Goal: Task Accomplishment & Management: Manage account settings

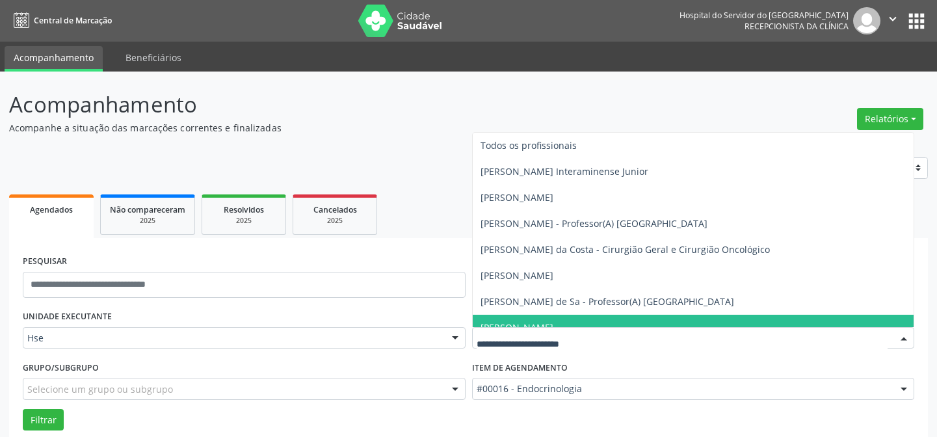
scroll to position [88, 0]
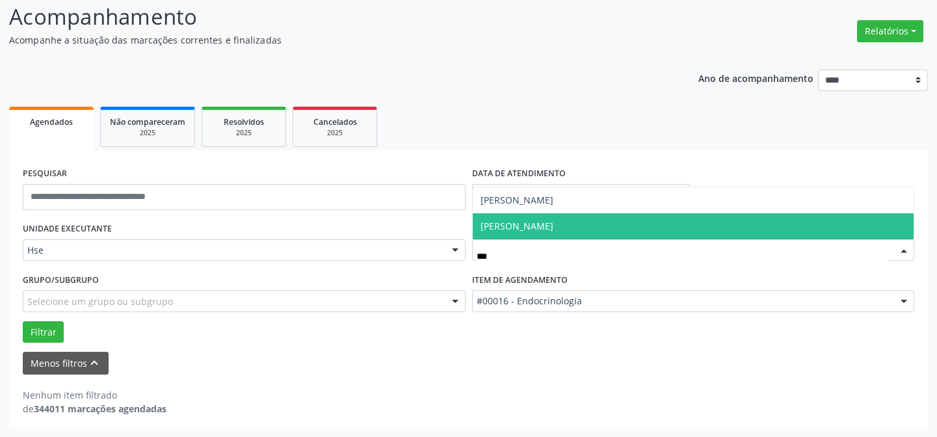
type input "****"
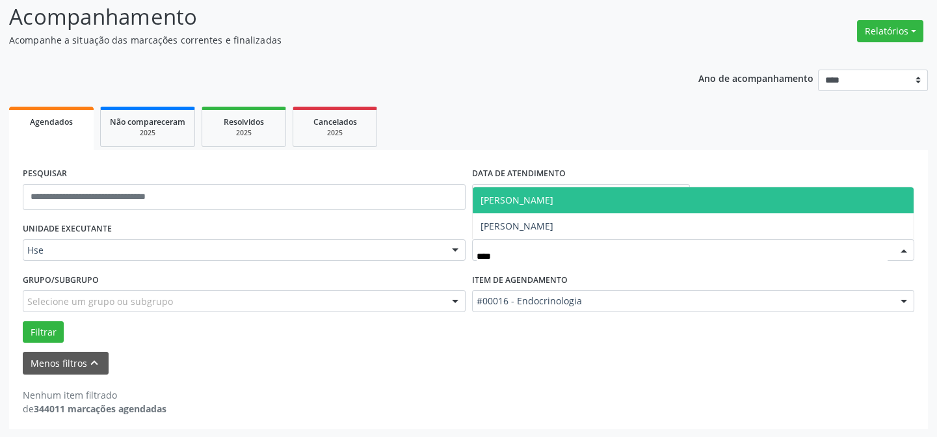
click at [528, 197] on span "[PERSON_NAME]" at bounding box center [517, 200] width 73 height 12
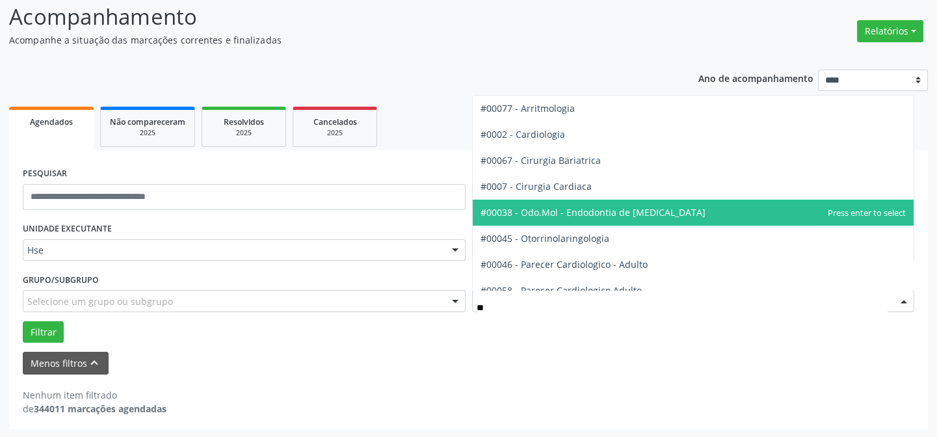
type input "***"
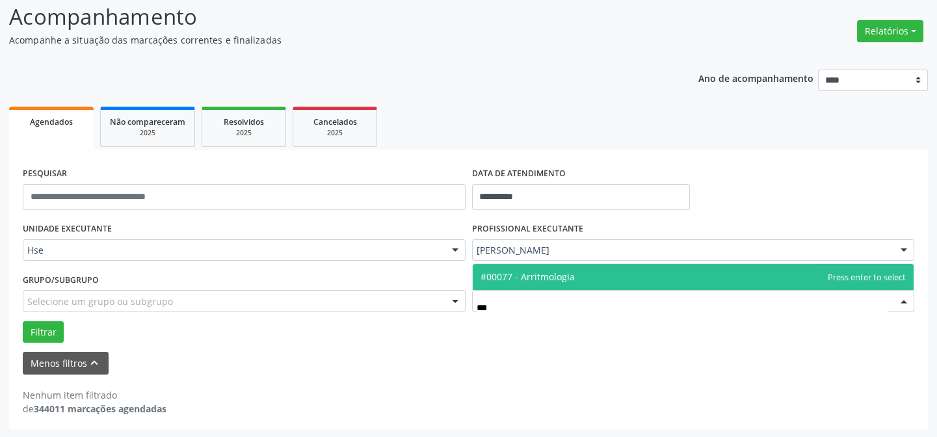
click at [539, 271] on span "#00077 - Arritmologia" at bounding box center [528, 277] width 94 height 12
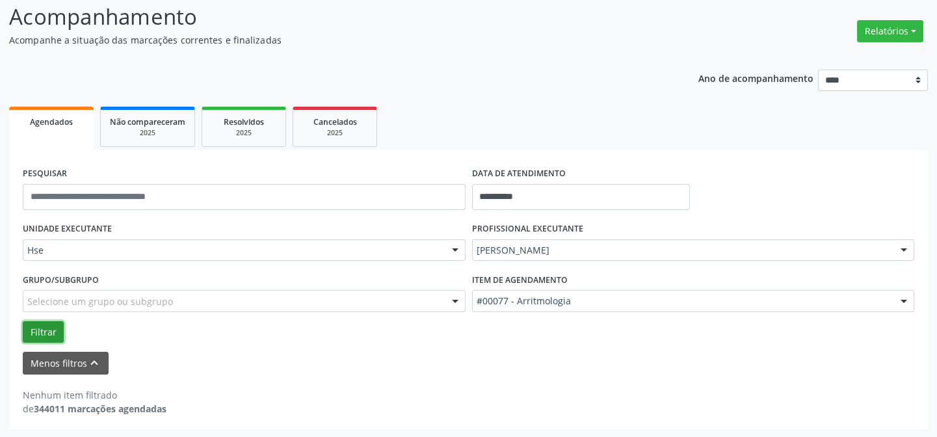
click at [34, 332] on button "Filtrar" at bounding box center [43, 332] width 41 height 22
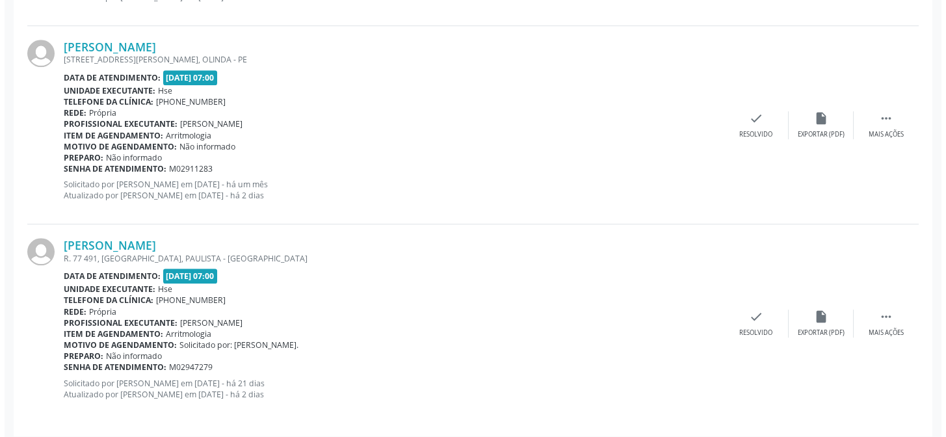
scroll to position [2282, 0]
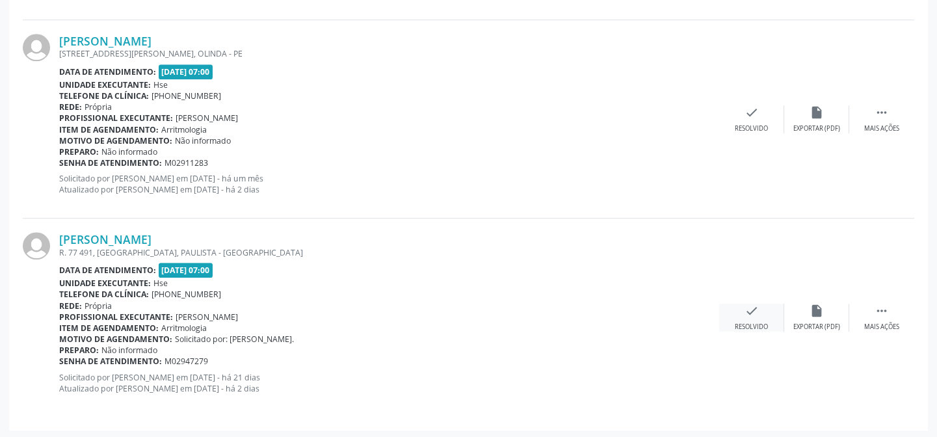
click at [749, 324] on div "Resolvido" at bounding box center [751, 327] width 33 height 9
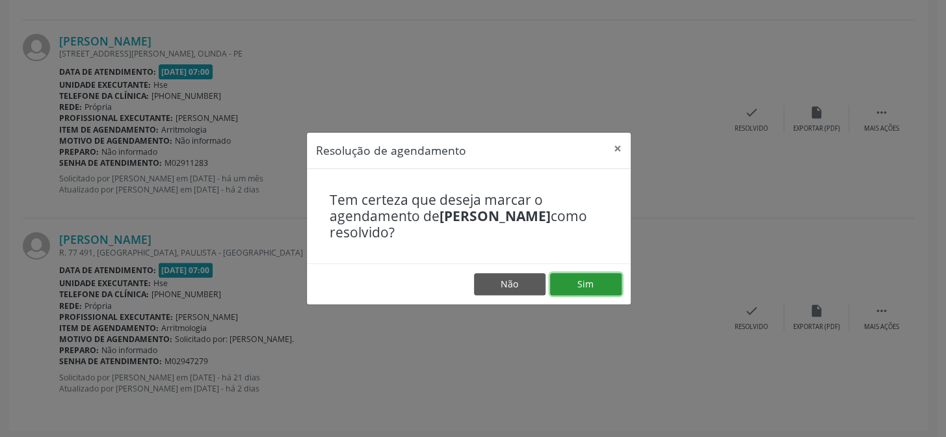
click at [596, 284] on button "Sim" at bounding box center [586, 284] width 72 height 22
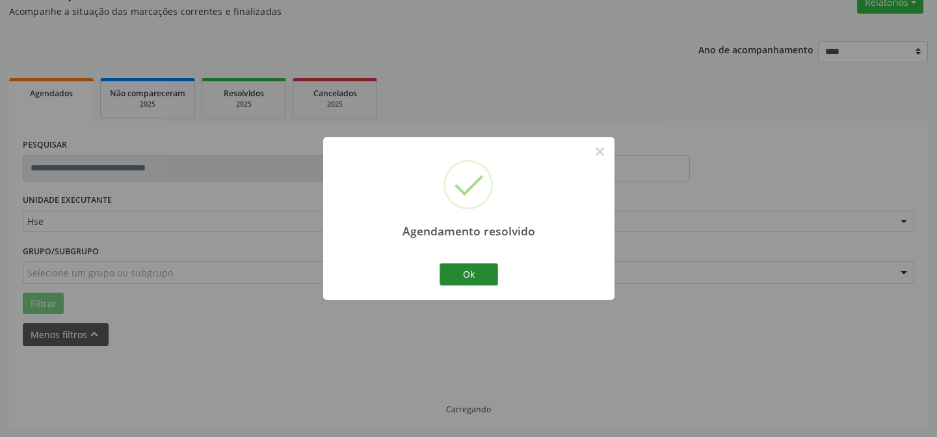
scroll to position [2083, 0]
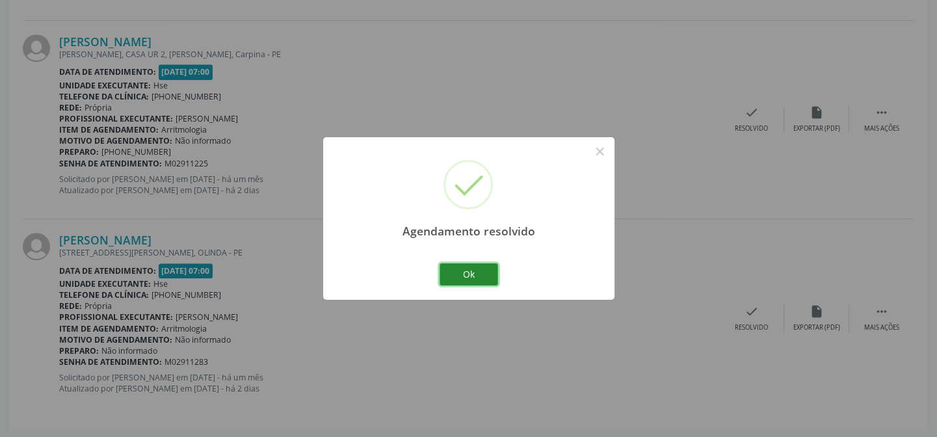
click at [468, 279] on button "Ok" at bounding box center [469, 274] width 59 height 22
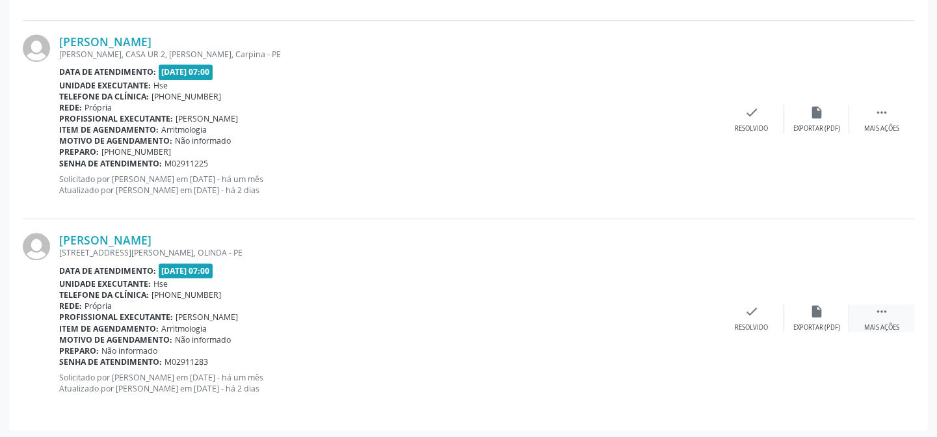
click at [879, 318] on div " Mais ações" at bounding box center [881, 318] width 65 height 28
click at [805, 317] on div "alarm_off Não compareceu" at bounding box center [816, 318] width 65 height 28
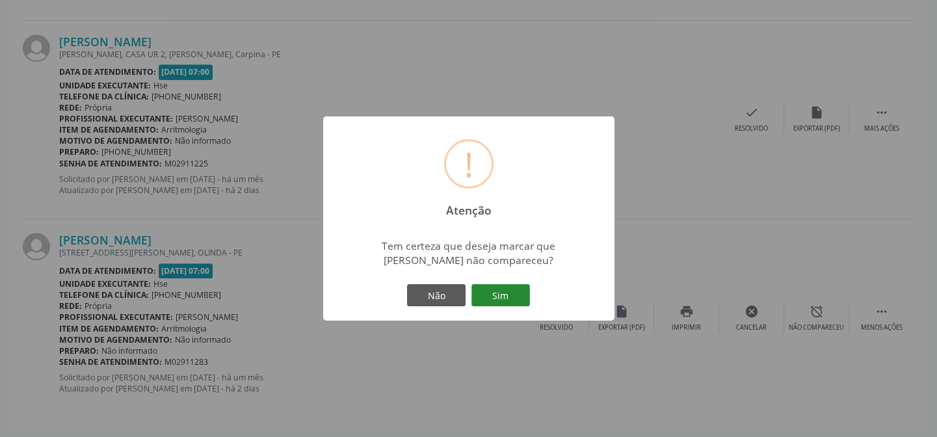
click at [507, 299] on button "Sim" at bounding box center [501, 295] width 59 height 22
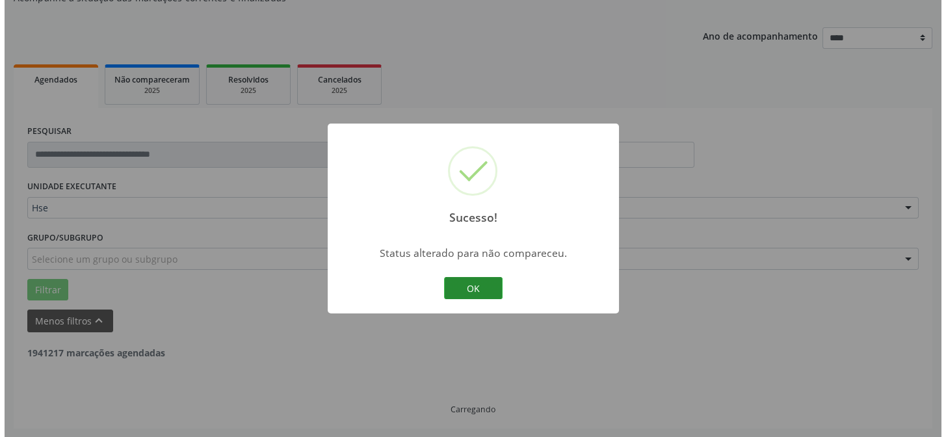
scroll to position [1885, 0]
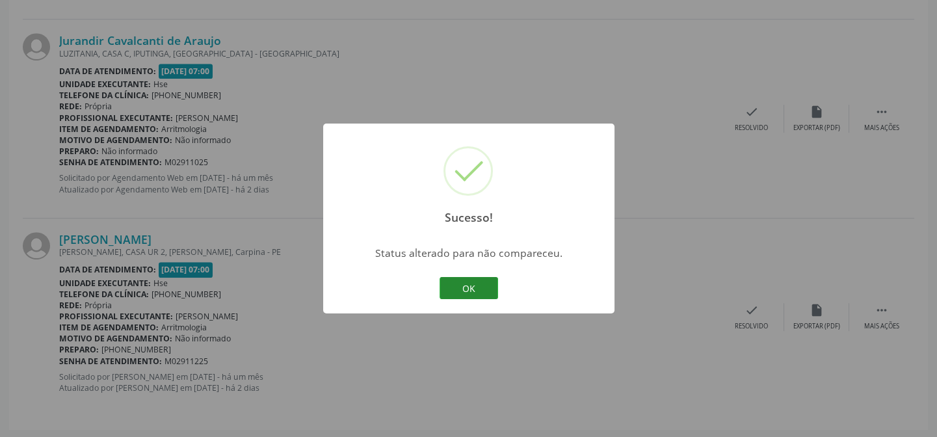
click at [461, 283] on button "OK" at bounding box center [469, 288] width 59 height 22
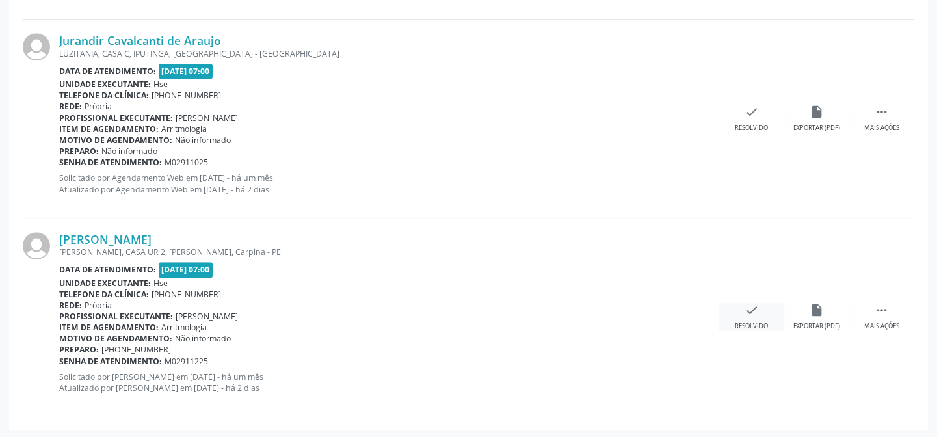
click at [757, 325] on div "Resolvido" at bounding box center [751, 326] width 33 height 9
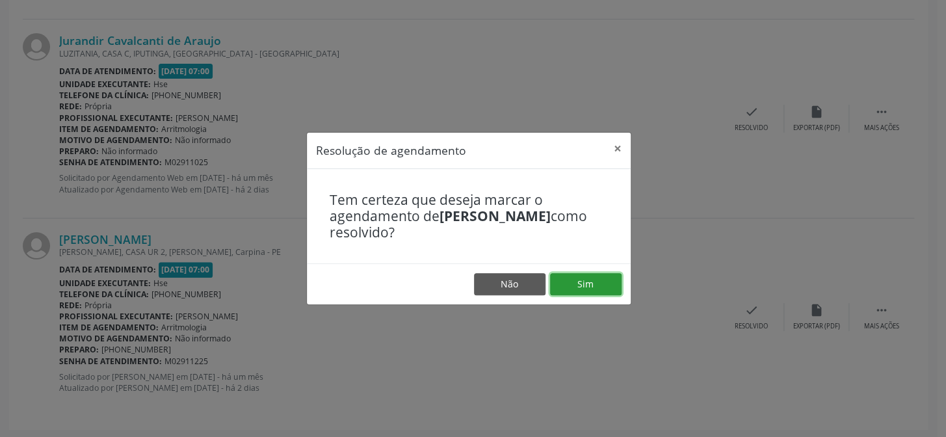
click at [593, 287] on button "Sim" at bounding box center [586, 284] width 72 height 22
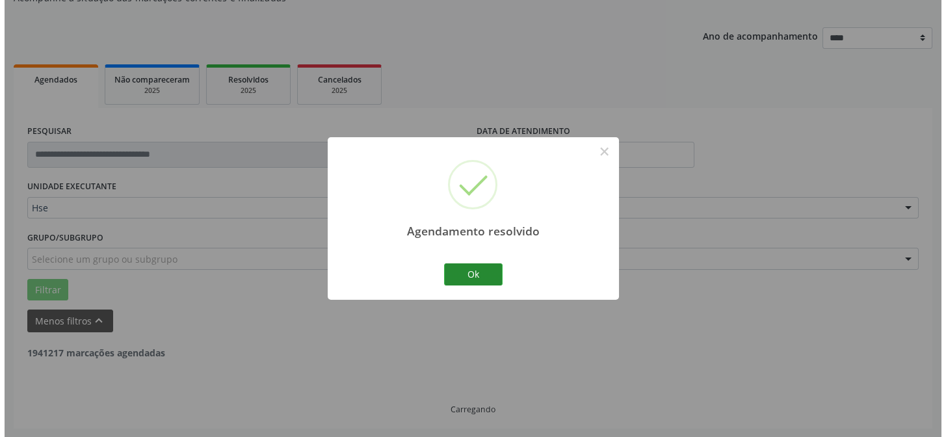
scroll to position [1686, 0]
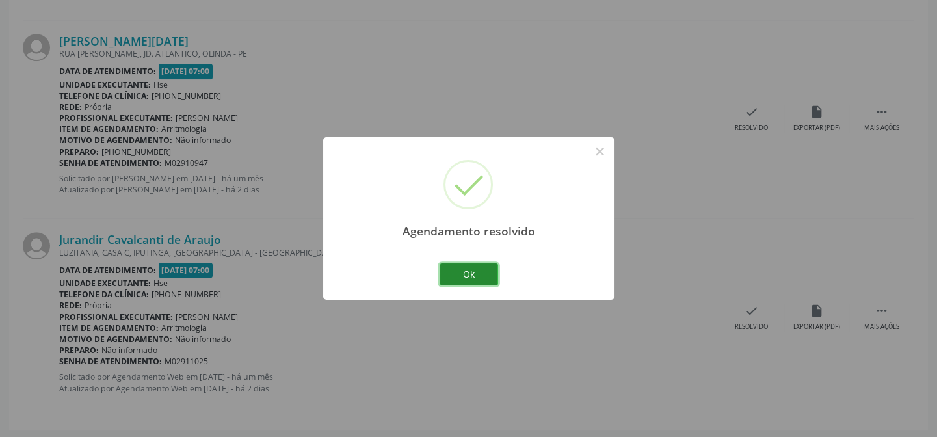
click at [477, 278] on button "Ok" at bounding box center [469, 274] width 59 height 22
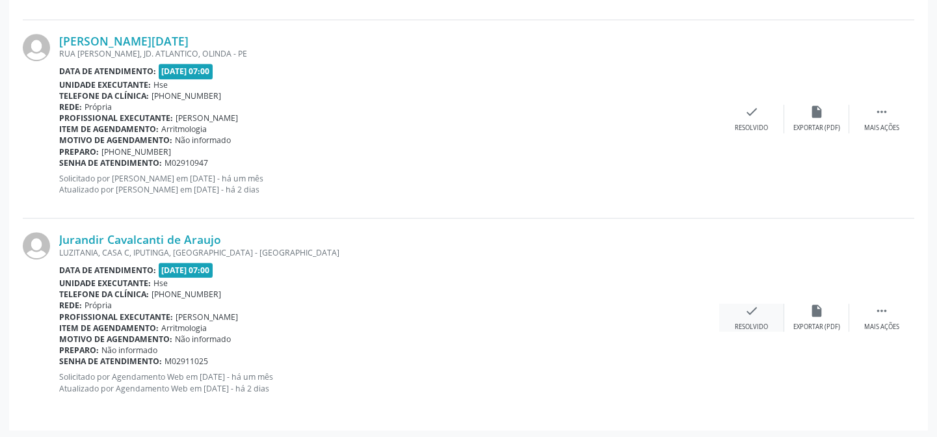
click at [758, 308] on icon "check" at bounding box center [752, 311] width 14 height 14
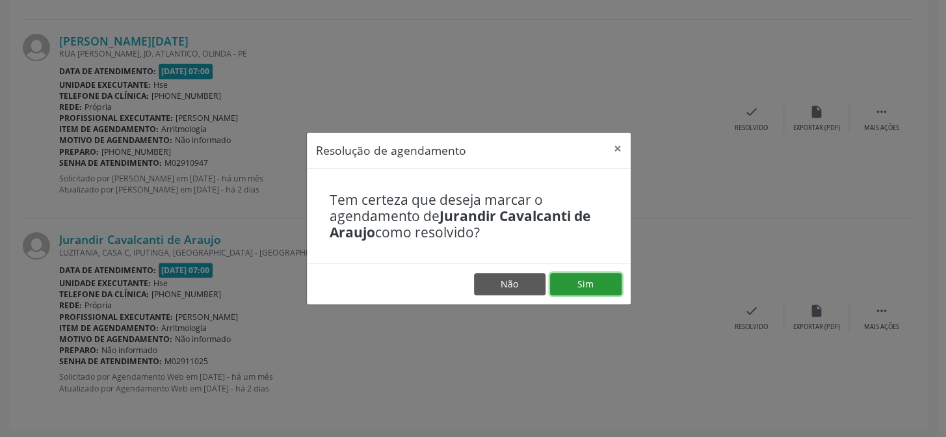
click at [597, 291] on button "Sim" at bounding box center [586, 284] width 72 height 22
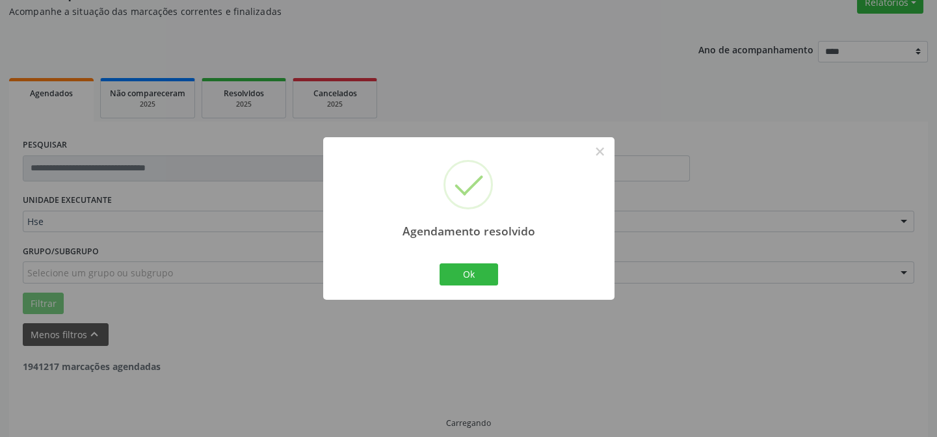
scroll to position [130, 0]
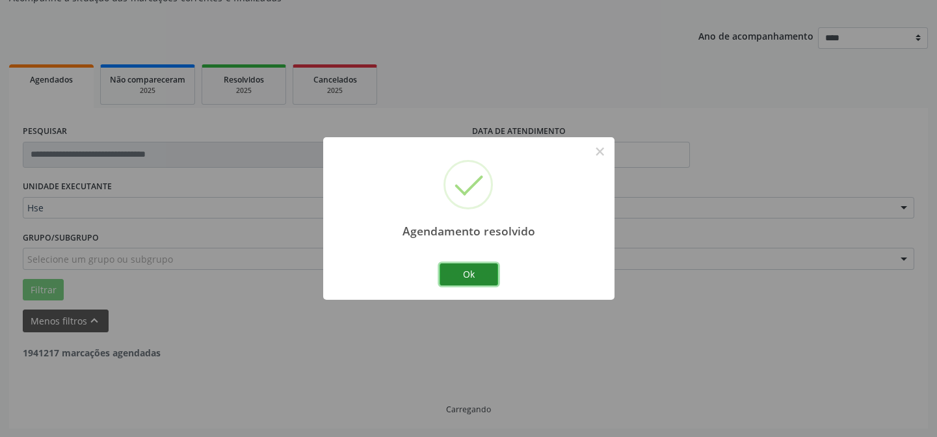
click at [476, 269] on button "Ok" at bounding box center [469, 274] width 59 height 22
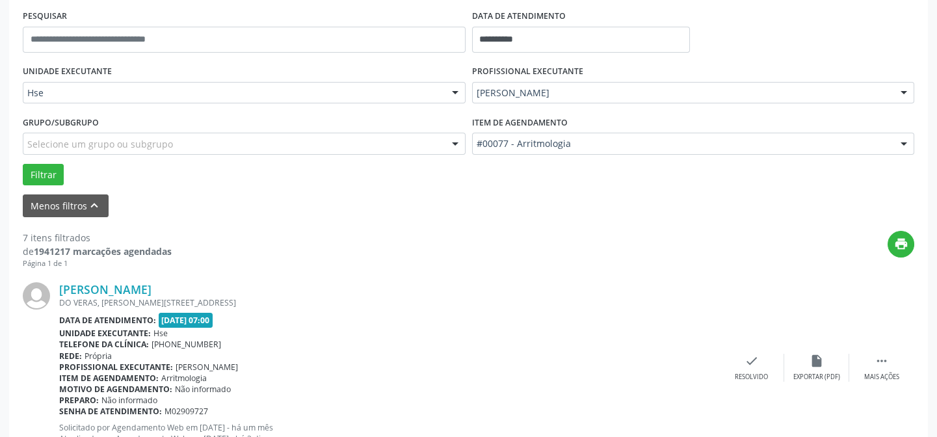
scroll to position [248, 0]
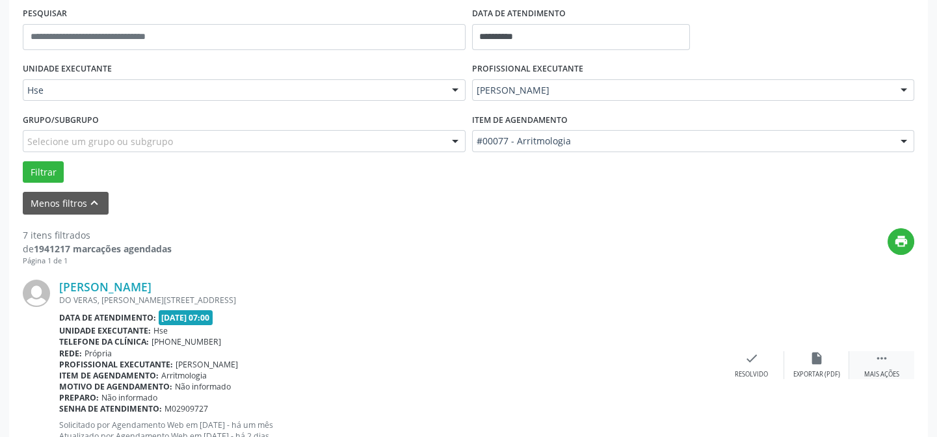
click at [879, 366] on div " Mais ações" at bounding box center [881, 365] width 65 height 28
click at [821, 366] on div "alarm_off Não compareceu" at bounding box center [816, 365] width 65 height 28
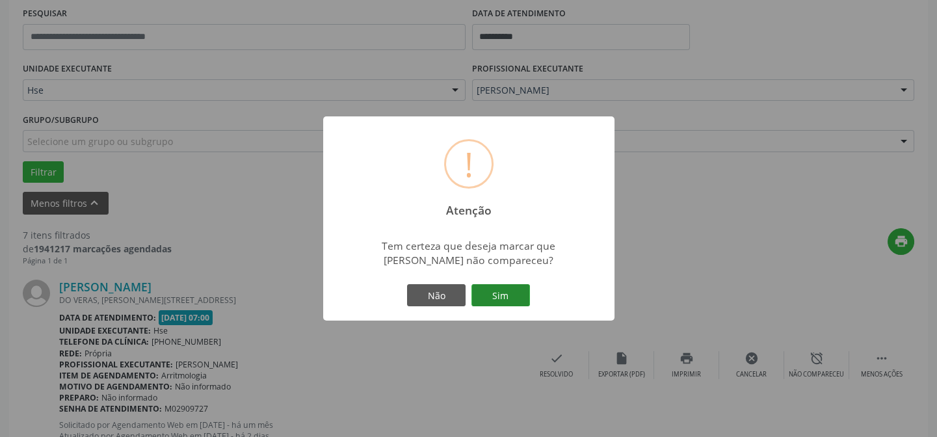
click at [509, 295] on button "Sim" at bounding box center [501, 295] width 59 height 22
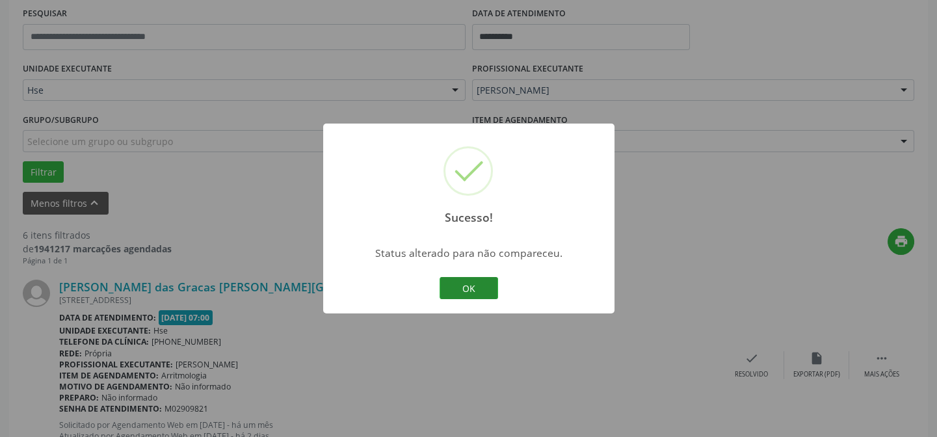
click at [487, 293] on button "OK" at bounding box center [469, 288] width 59 height 22
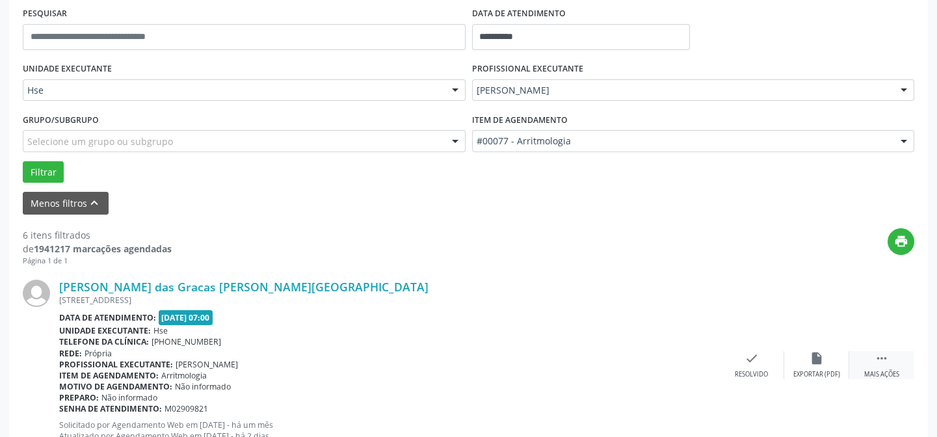
click at [892, 367] on div " Mais ações" at bounding box center [881, 365] width 65 height 28
click at [800, 364] on div "alarm_off Não compareceu" at bounding box center [816, 365] width 65 height 28
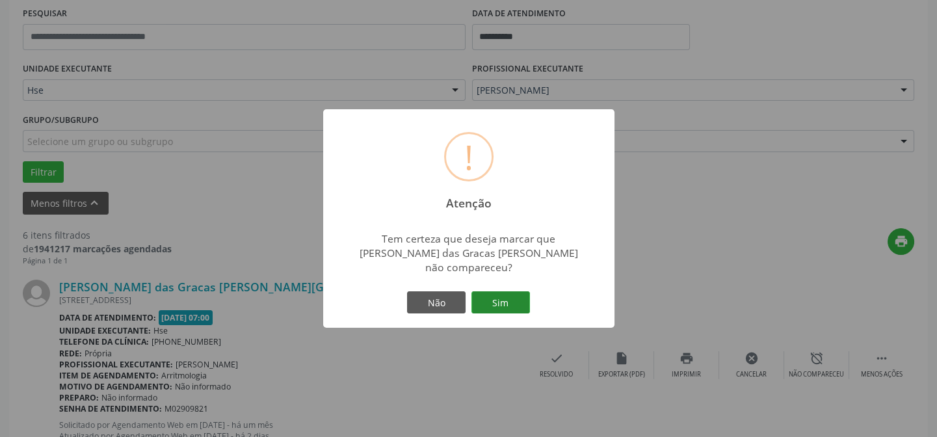
click at [481, 294] on button "Sim" at bounding box center [501, 302] width 59 height 22
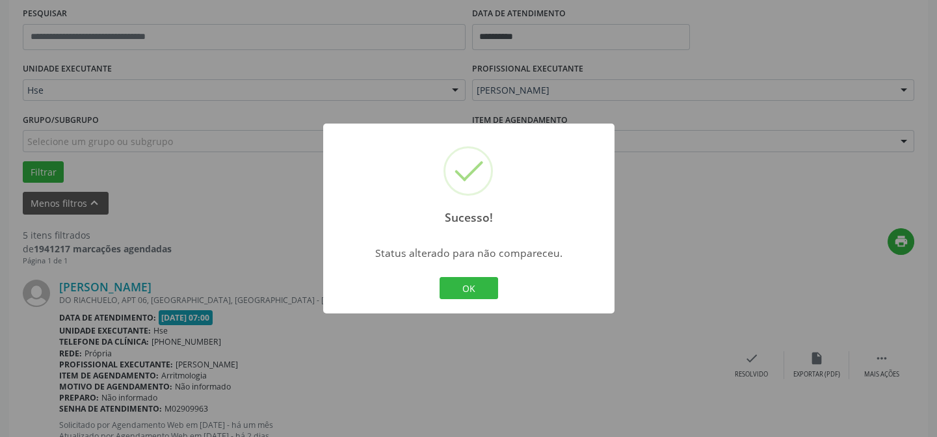
click at [481, 293] on button "OK" at bounding box center [469, 288] width 59 height 22
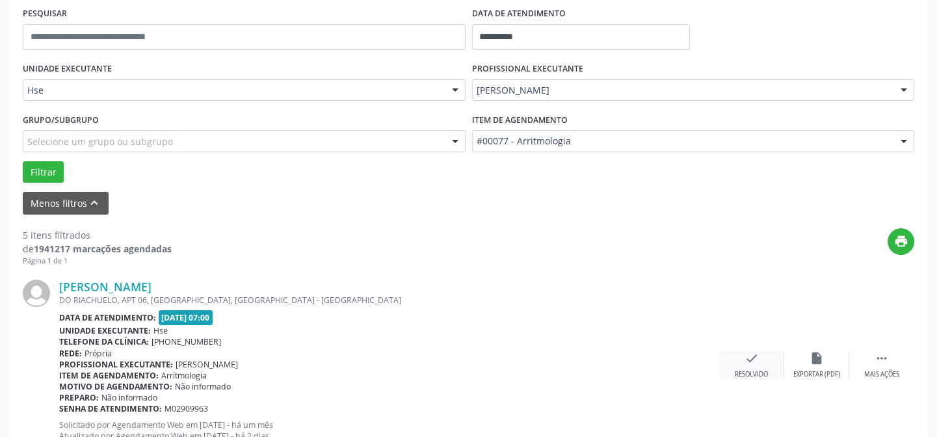
click at [760, 366] on div "check Resolvido" at bounding box center [751, 365] width 65 height 28
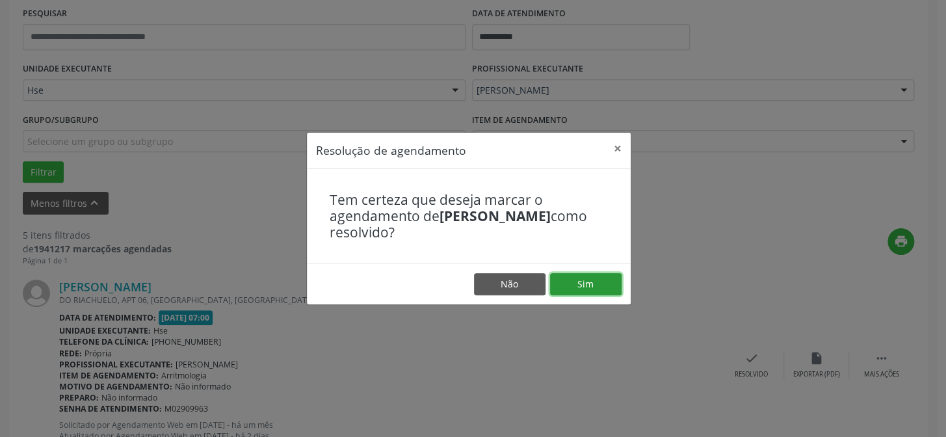
click at [593, 284] on button "Sim" at bounding box center [586, 284] width 72 height 22
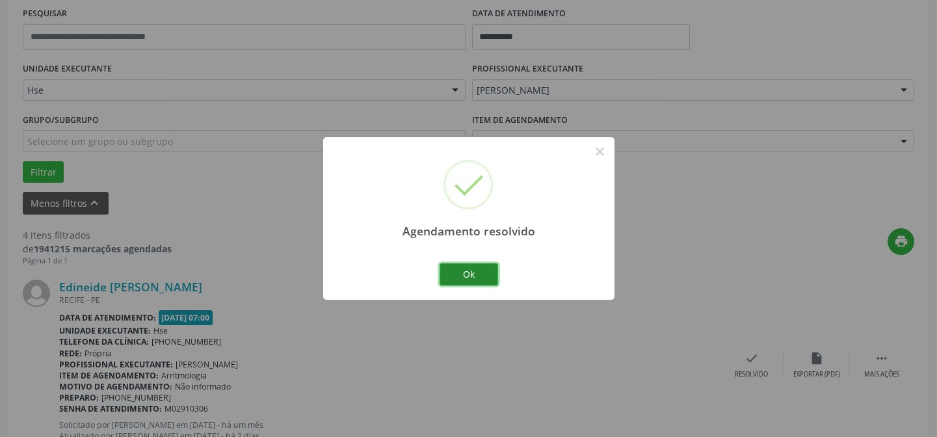
click at [477, 271] on button "Ok" at bounding box center [469, 274] width 59 height 22
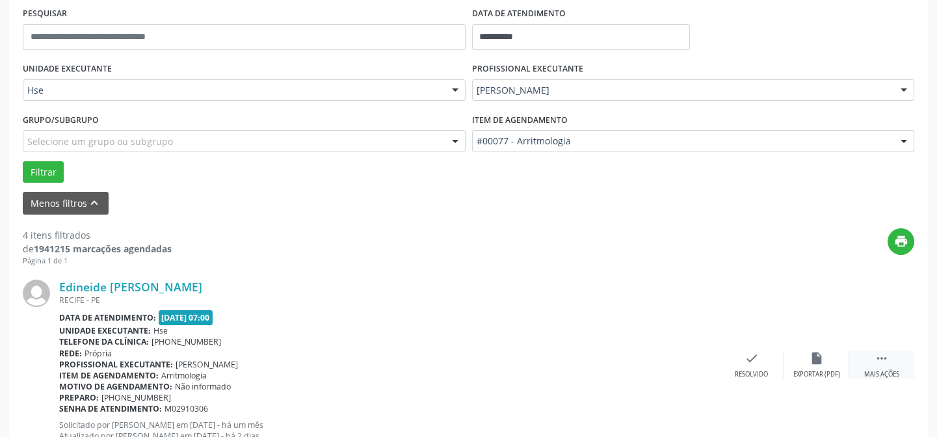
click at [888, 370] on div "Mais ações" at bounding box center [881, 374] width 35 height 9
click at [811, 361] on icon "alarm_off" at bounding box center [817, 358] width 14 height 14
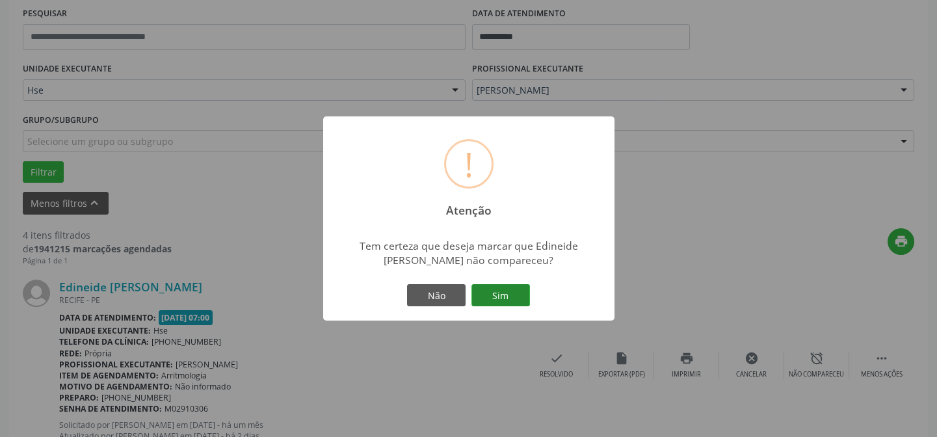
click at [528, 293] on button "Sim" at bounding box center [501, 295] width 59 height 22
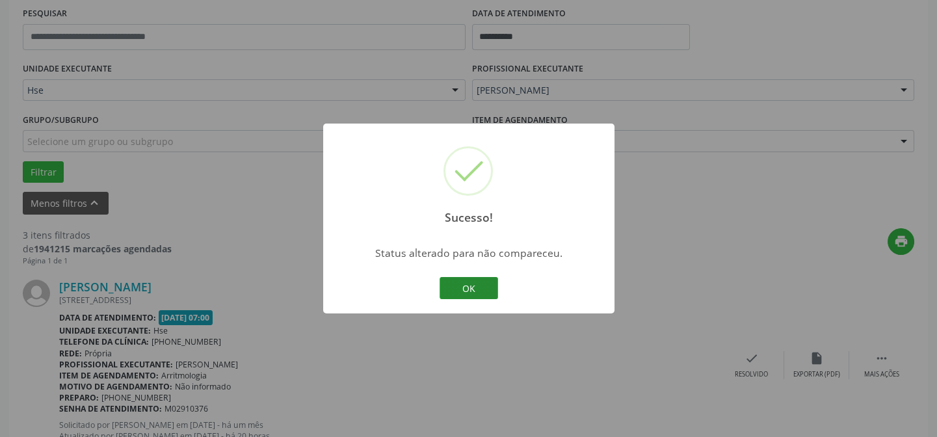
click at [454, 287] on button "OK" at bounding box center [469, 288] width 59 height 22
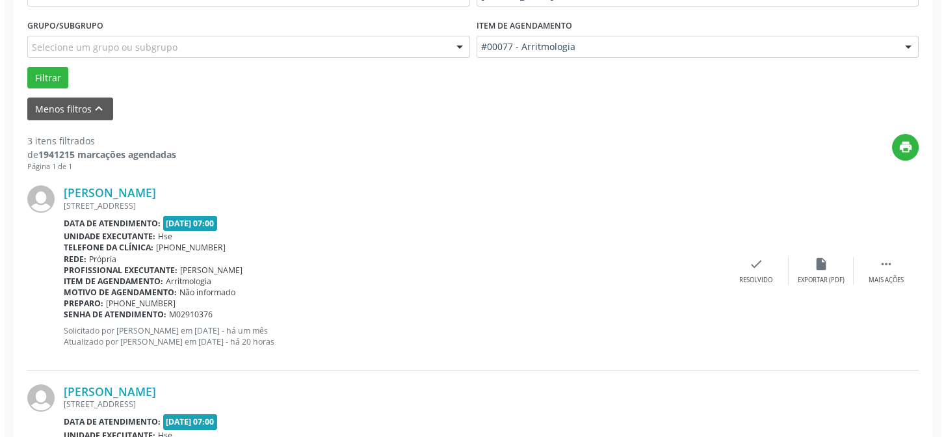
scroll to position [485, 0]
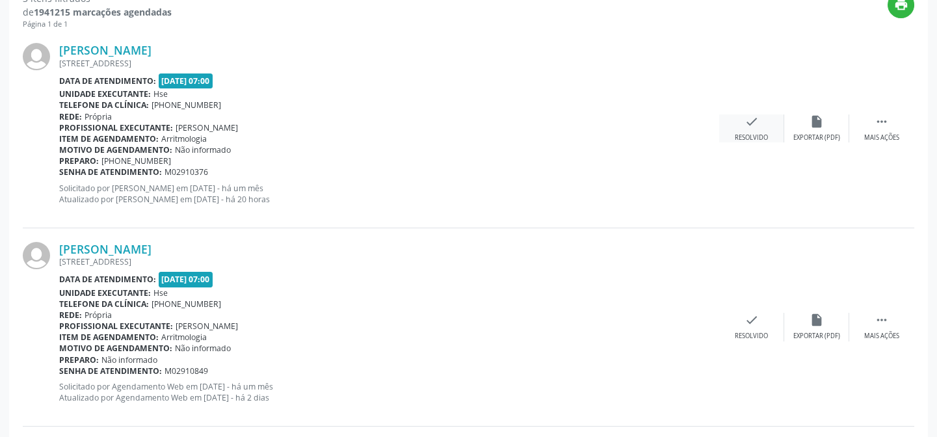
click at [746, 129] on div "check Resolvido" at bounding box center [751, 128] width 65 height 28
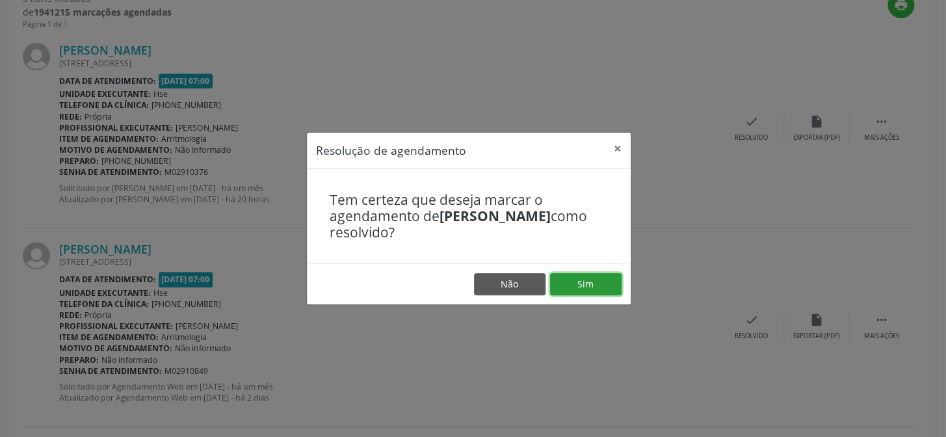
click at [613, 281] on button "Sim" at bounding box center [586, 284] width 72 height 22
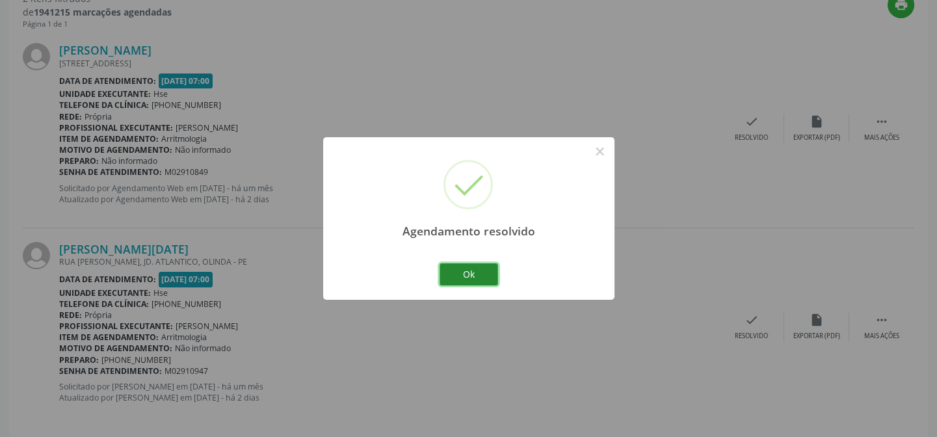
click at [477, 274] on button "Ok" at bounding box center [469, 274] width 59 height 22
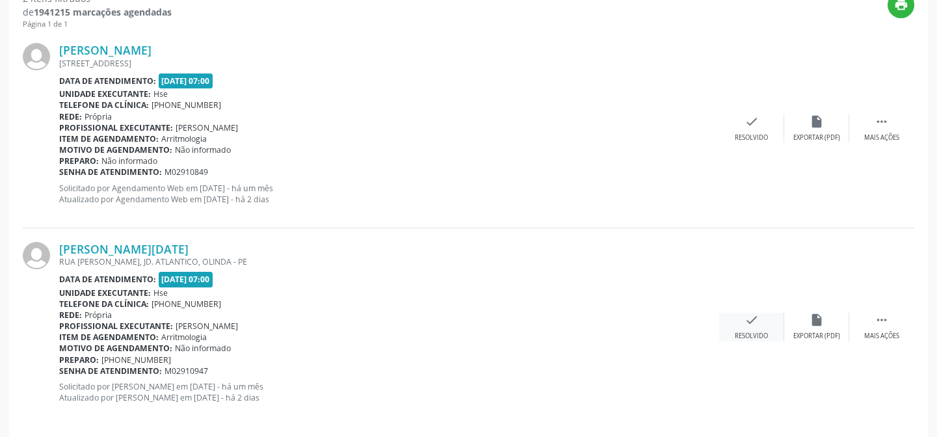
click at [756, 332] on div "Resolvido" at bounding box center [751, 336] width 33 height 9
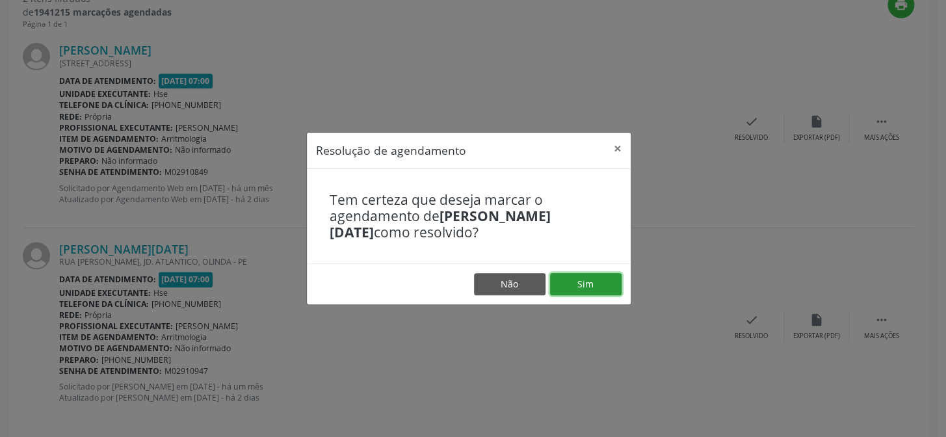
click at [588, 282] on button "Sim" at bounding box center [586, 284] width 72 height 22
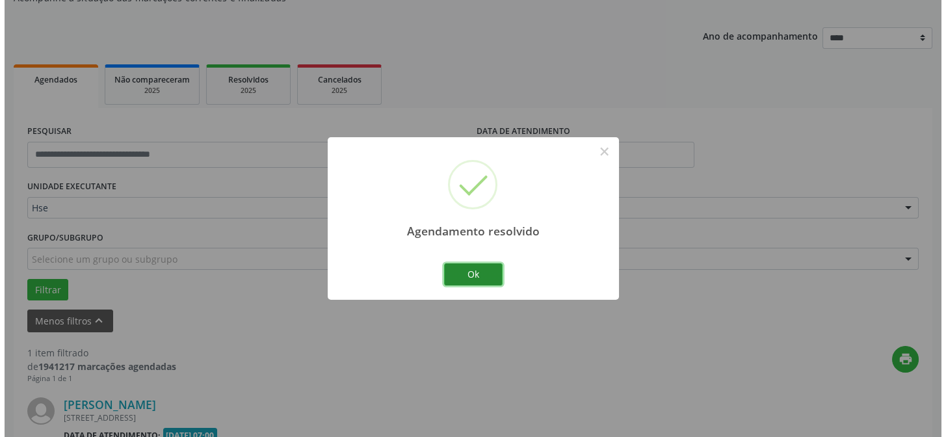
scroll to position [297, 0]
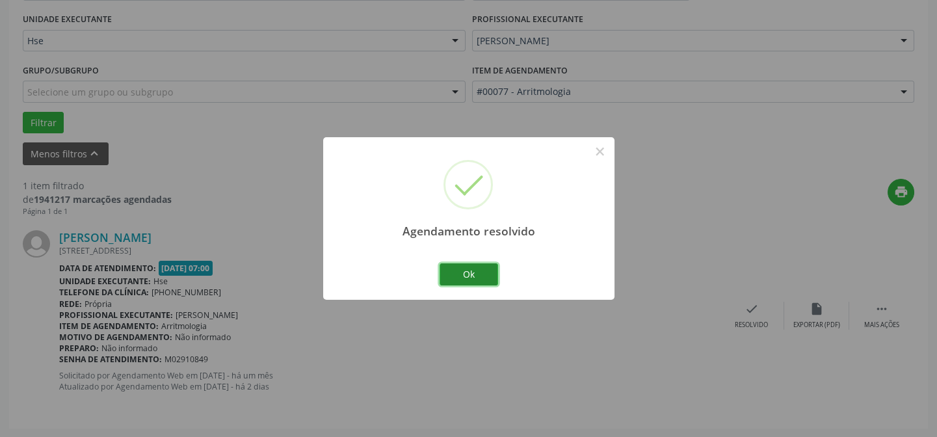
click at [472, 278] on button "Ok" at bounding box center [469, 274] width 59 height 22
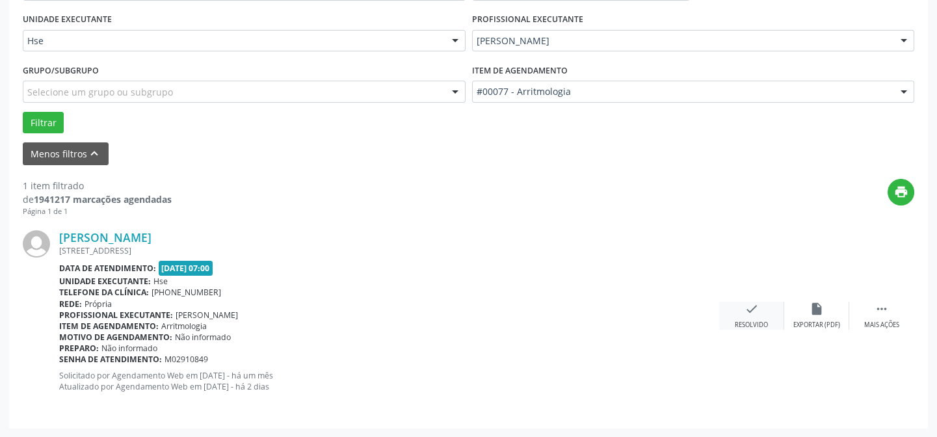
click at [748, 321] on div "Resolvido" at bounding box center [751, 325] width 33 height 9
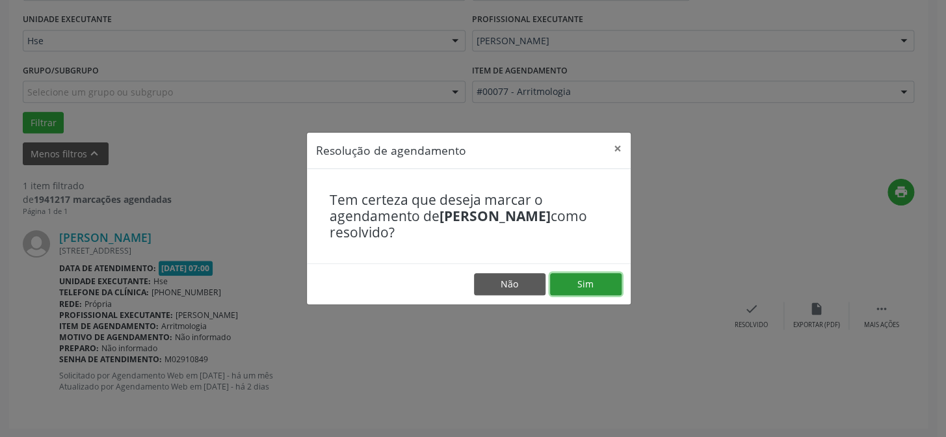
click at [600, 284] on button "Sim" at bounding box center [586, 284] width 72 height 22
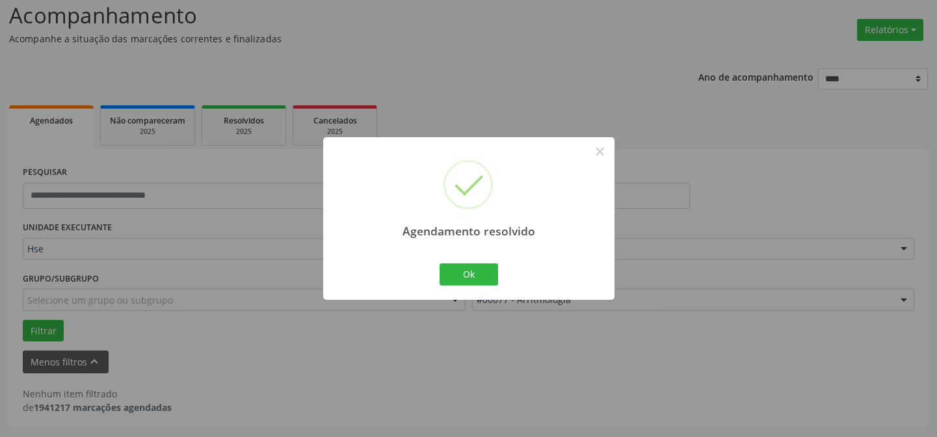
scroll to position [88, 0]
click at [468, 273] on button "Ok" at bounding box center [469, 274] width 59 height 22
